Goal: Feedback & Contribution: Leave review/rating

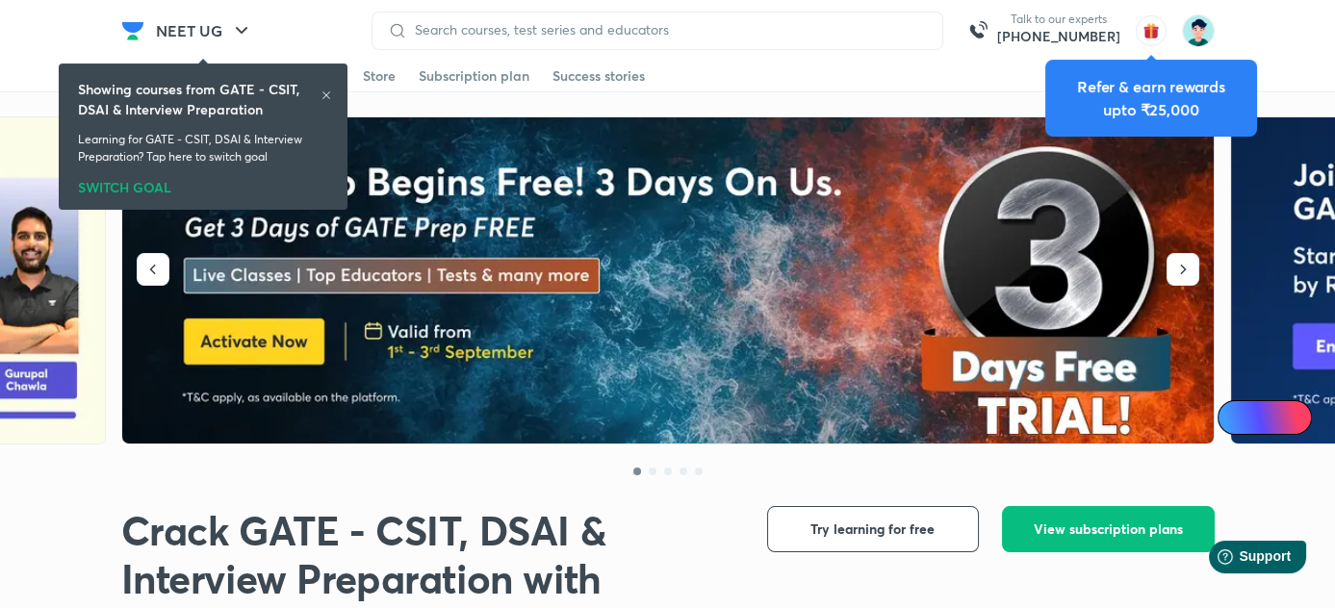
click at [331, 92] on icon at bounding box center [327, 96] width 12 height 12
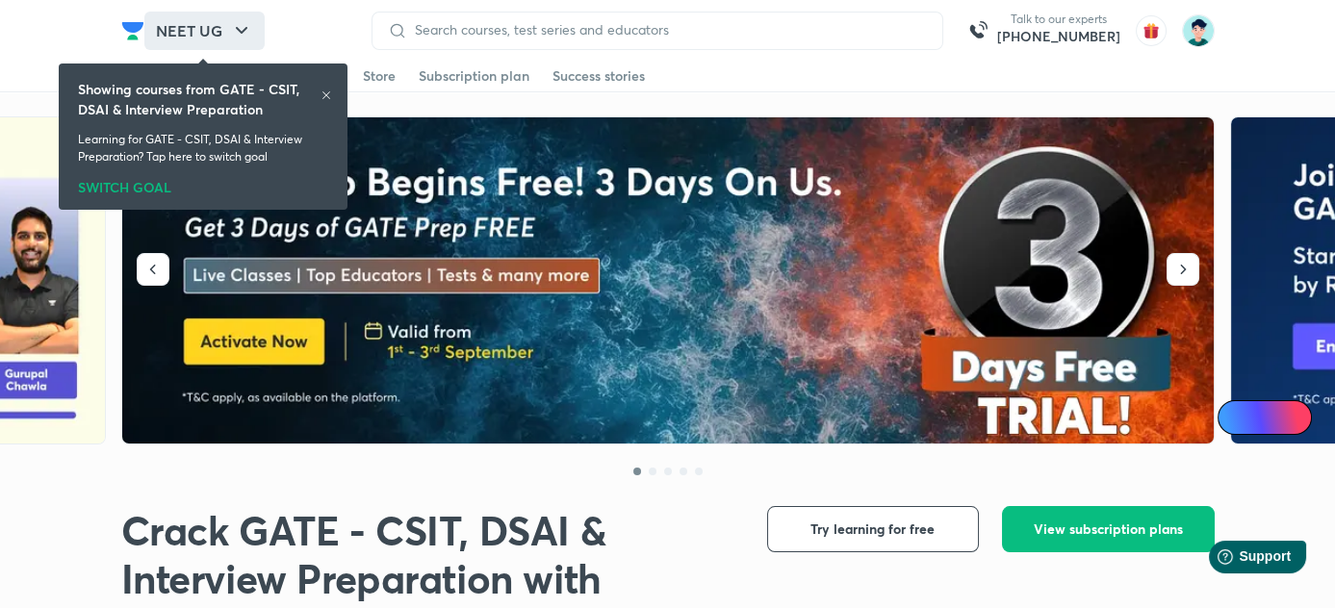
click at [206, 25] on button "NEET UG" at bounding box center [204, 31] width 120 height 39
click at [322, 98] on icon at bounding box center [327, 96] width 12 height 12
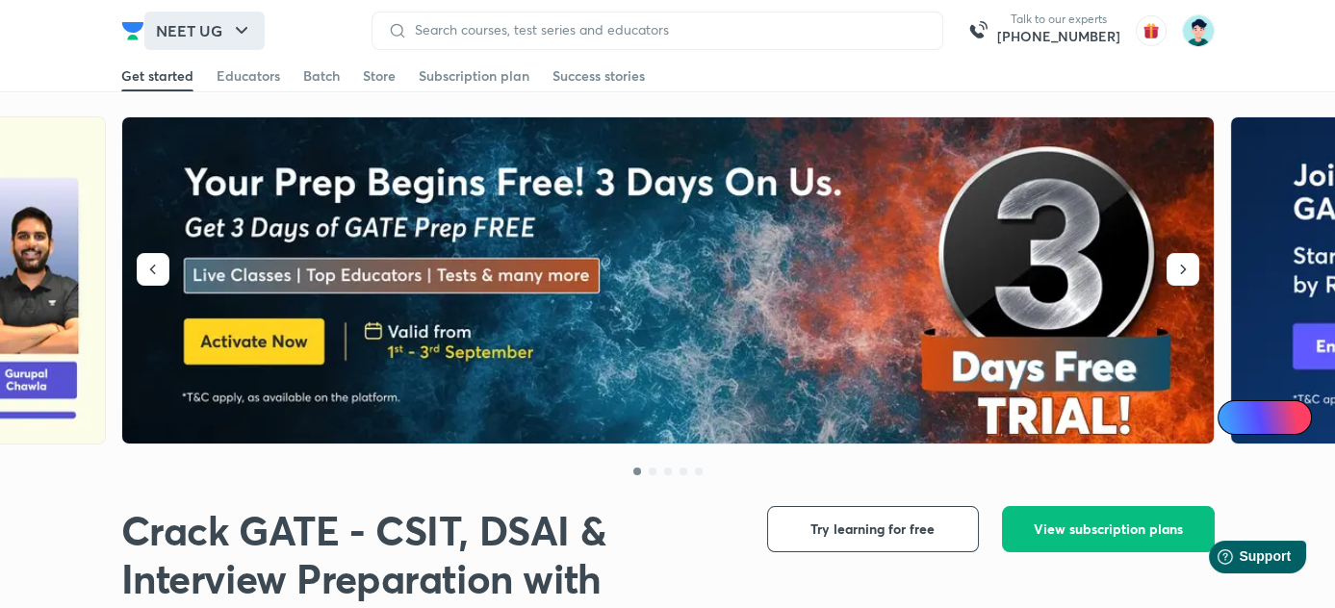
click at [202, 29] on button "NEET UG" at bounding box center [204, 31] width 120 height 39
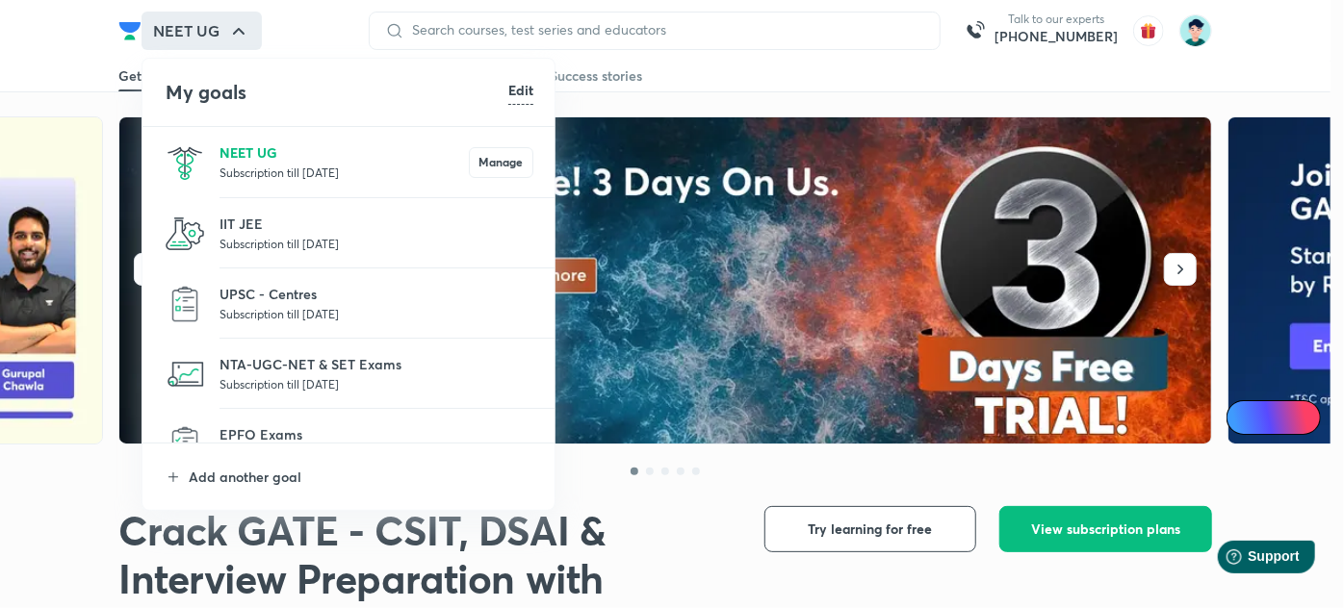
click at [264, 156] on p "NEET UG" at bounding box center [344, 152] width 249 height 20
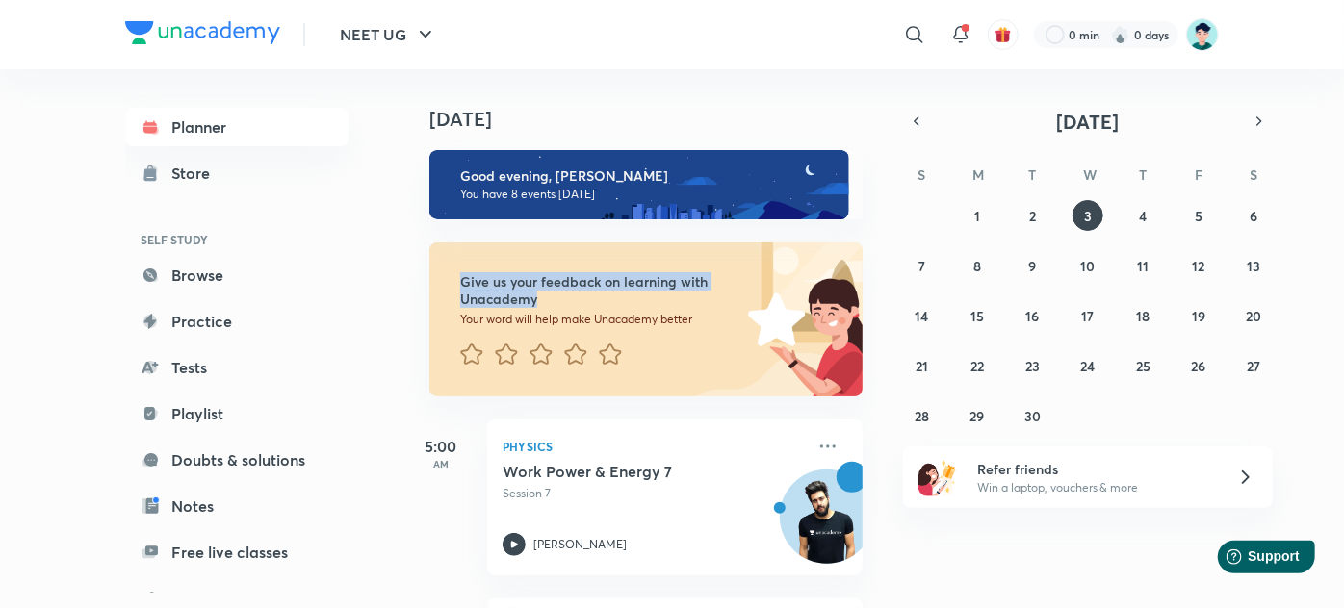
drag, startPoint x: 549, startPoint y: 305, endPoint x: 462, endPoint y: 285, distance: 89.0
click at [462, 285] on h6 "Give us your feedback on learning with Unacademy" at bounding box center [600, 290] width 281 height 35
click at [616, 353] on icon at bounding box center [610, 354] width 22 height 21
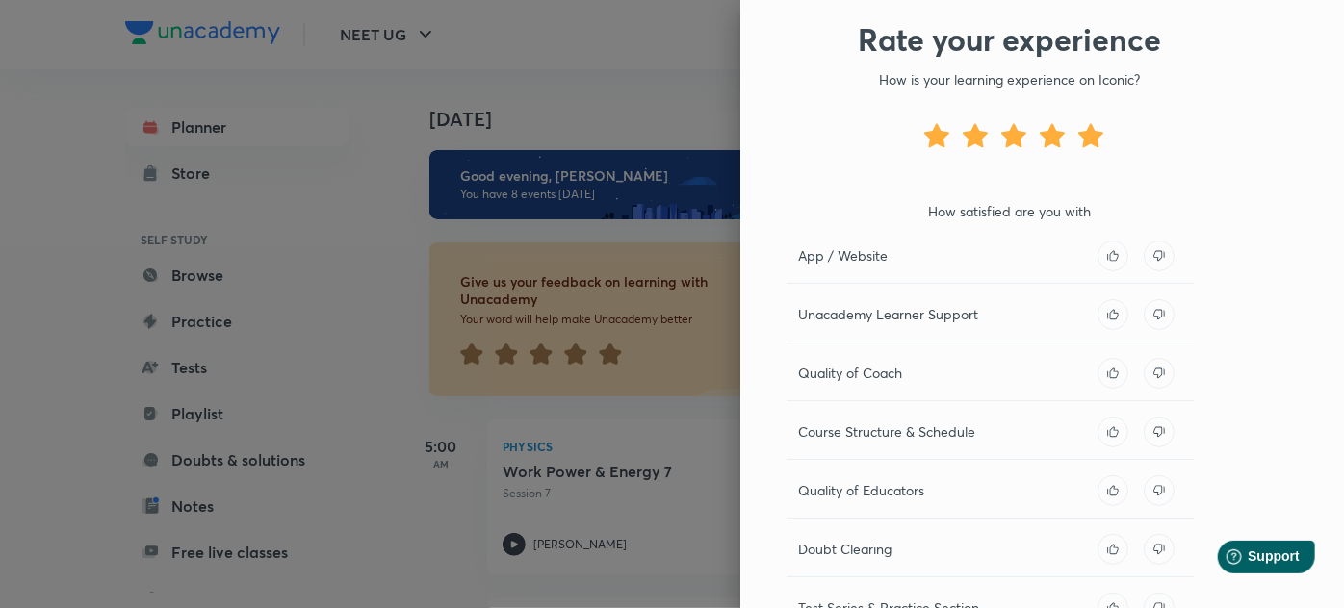
scroll to position [128, 0]
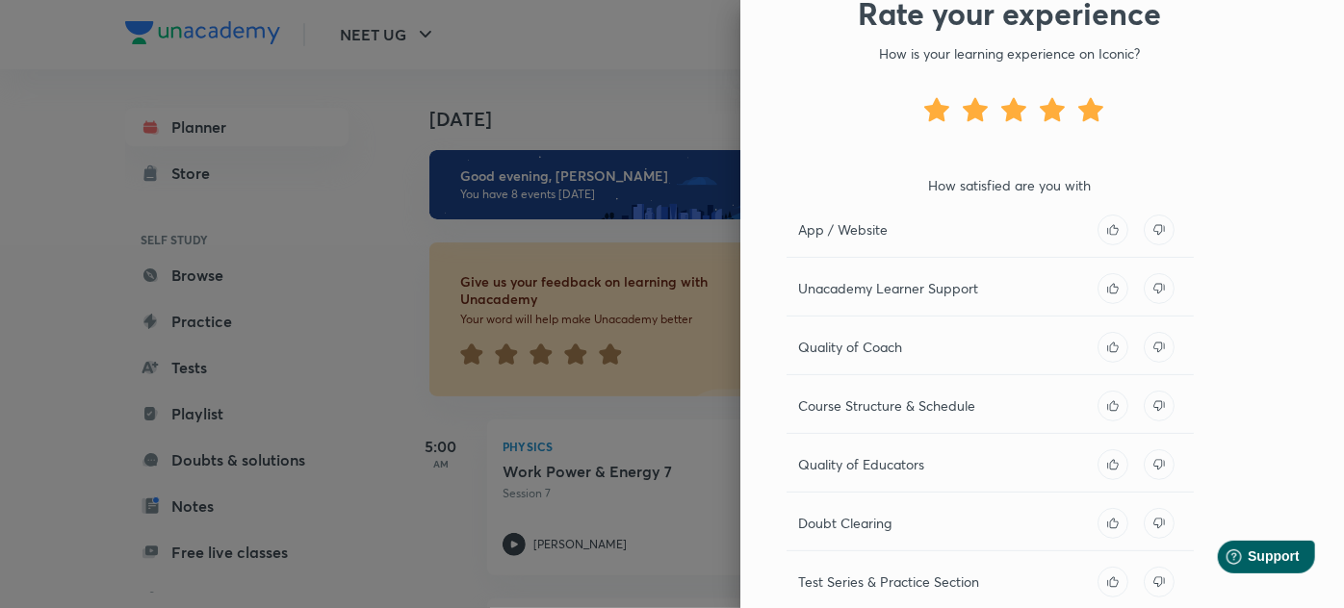
click at [1325, 194] on div "Rate your experience How is your learning experience on Iconic? How satisfied a…" at bounding box center [1042, 304] width 604 height 608
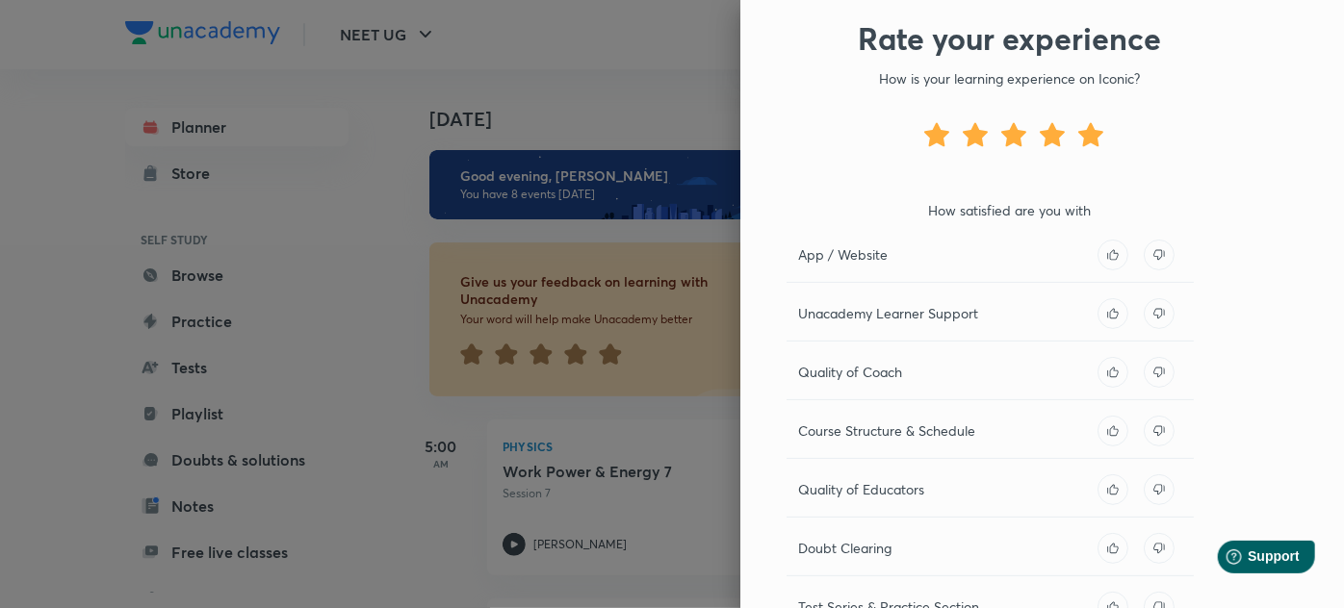
scroll to position [101, 0]
click at [1108, 262] on icon at bounding box center [1113, 257] width 31 height 31
click at [1098, 316] on icon at bounding box center [1113, 315] width 31 height 31
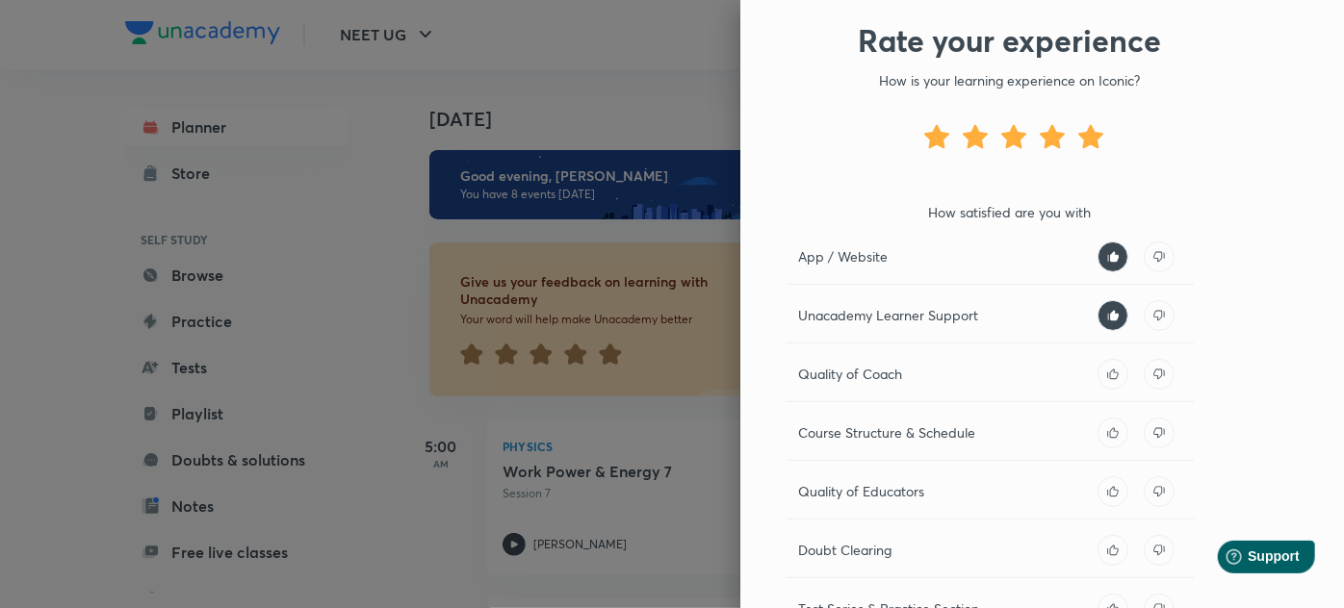
click at [1153, 315] on icon at bounding box center [1158, 315] width 11 height 11
click at [1103, 370] on icon at bounding box center [1113, 374] width 31 height 31
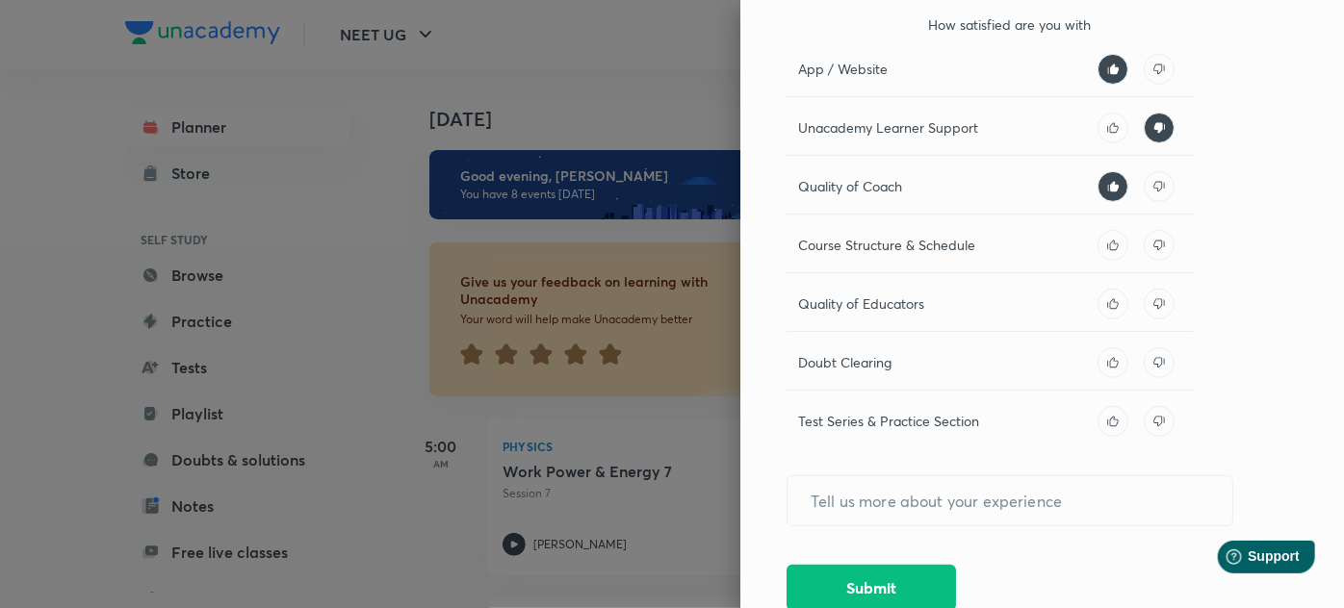
click at [1107, 243] on icon at bounding box center [1112, 245] width 11 height 11
click at [1100, 302] on icon at bounding box center [1113, 304] width 31 height 31
click at [1105, 371] on icon at bounding box center [1113, 363] width 31 height 31
click at [1105, 410] on icon at bounding box center [1113, 421] width 31 height 31
click at [1102, 124] on icon at bounding box center [1113, 128] width 31 height 31
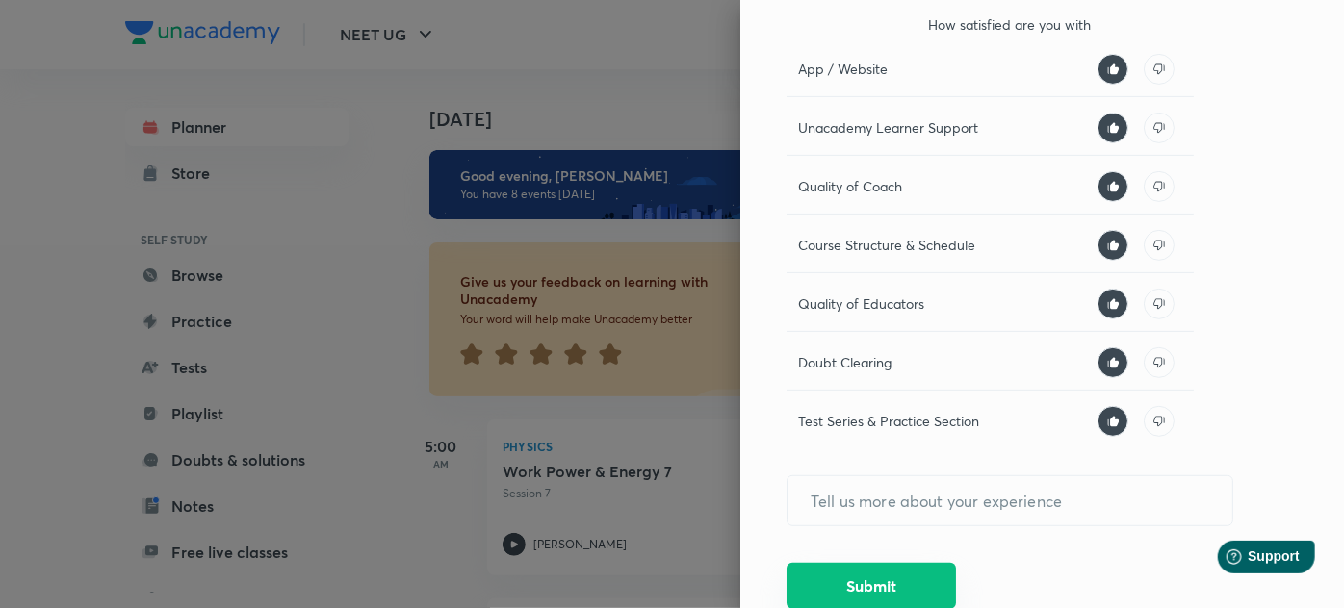
click at [892, 575] on button "Submit" at bounding box center [871, 586] width 169 height 46
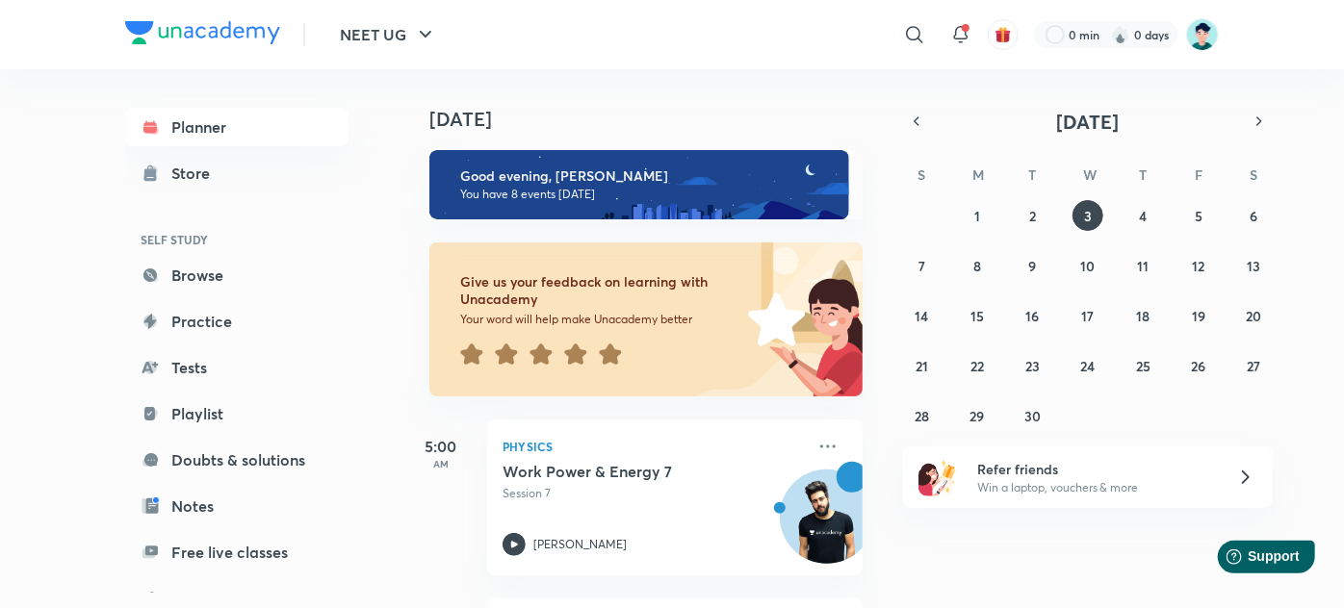
click at [610, 349] on icon at bounding box center [610, 354] width 22 height 21
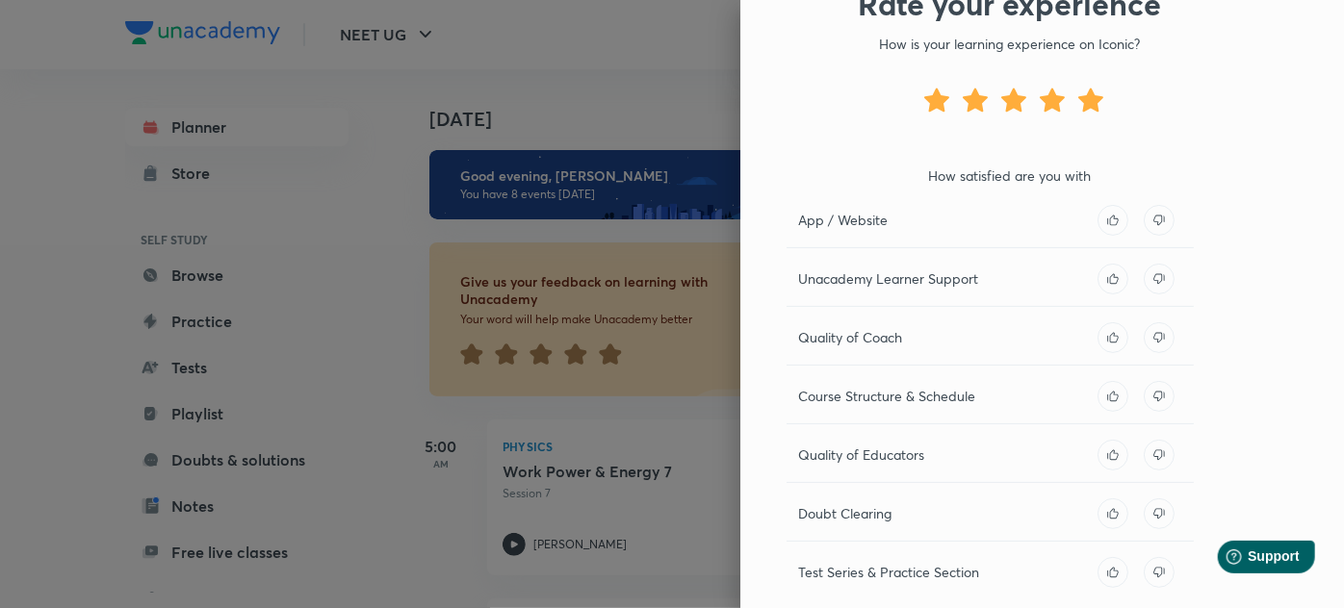
scroll to position [139, 0]
click at [1144, 277] on icon at bounding box center [1159, 278] width 31 height 31
click at [1115, 272] on div at bounding box center [1136, 278] width 77 height 31
click at [1098, 276] on icon at bounding box center [1113, 278] width 31 height 31
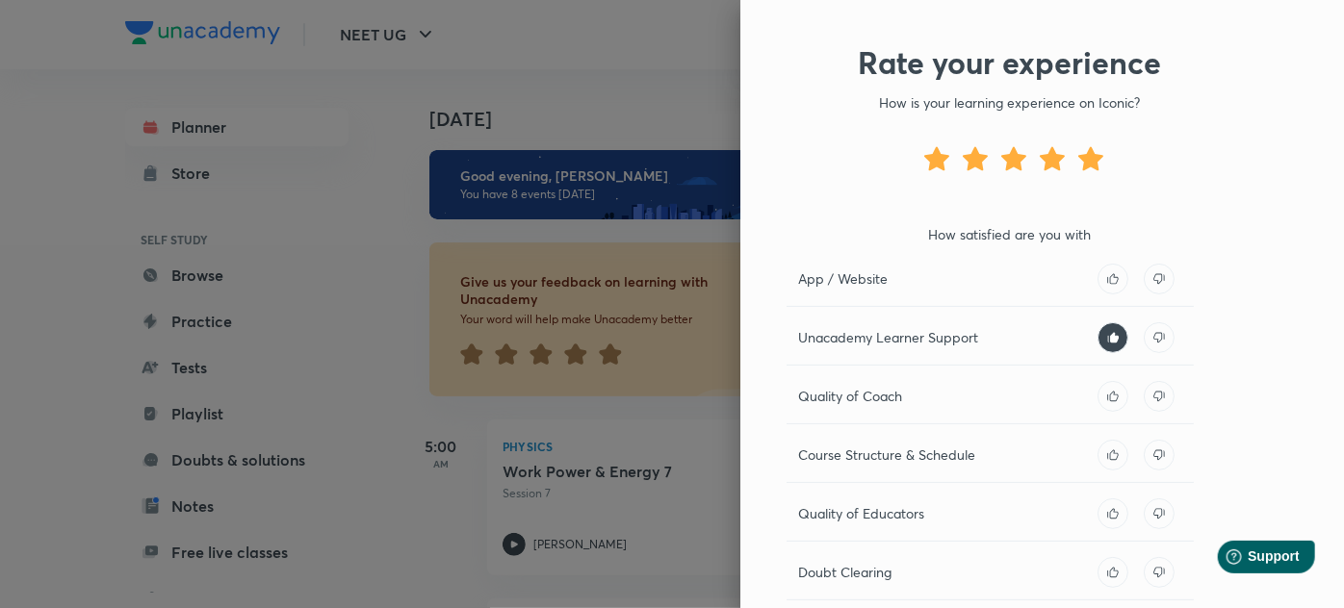
scroll to position [0, 0]
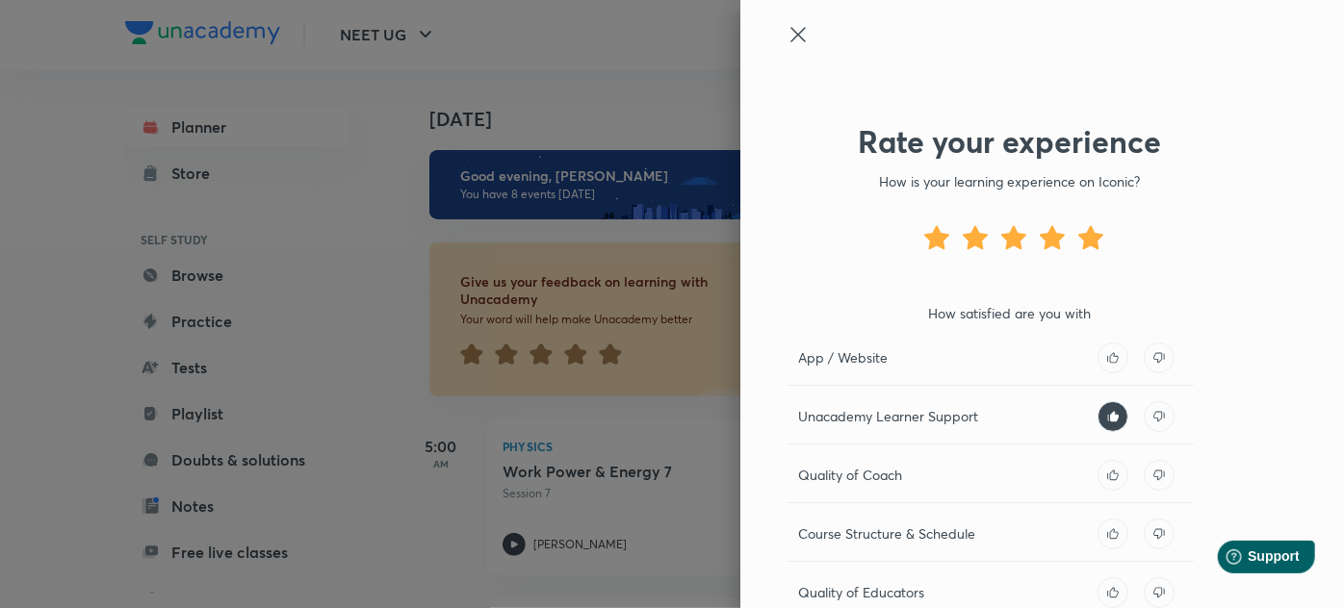
click at [788, 56] on div at bounding box center [1010, 52] width 447 height 58
click at [1146, 418] on icon at bounding box center [1159, 416] width 31 height 31
click at [1106, 410] on icon at bounding box center [1113, 416] width 31 height 31
click at [788, 38] on icon at bounding box center [798, 34] width 23 height 23
